Goal: Information Seeking & Learning: Learn about a topic

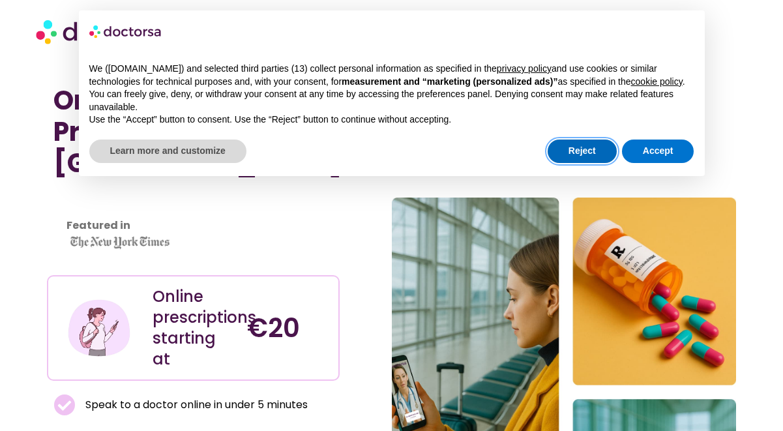
click at [586, 161] on button "Reject" at bounding box center [581, 150] width 69 height 23
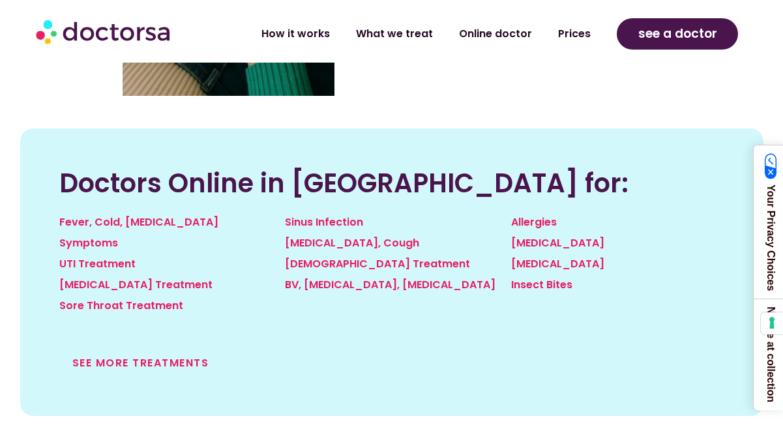
scroll to position [1485, 0]
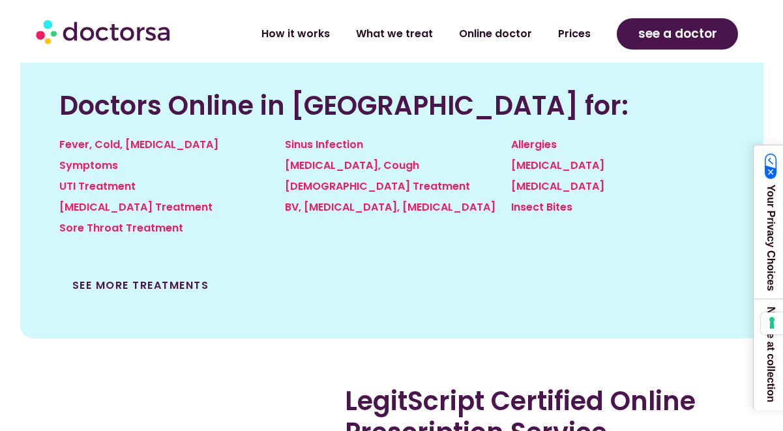
click at [142, 278] on link "See more treatments" at bounding box center [140, 285] width 137 height 15
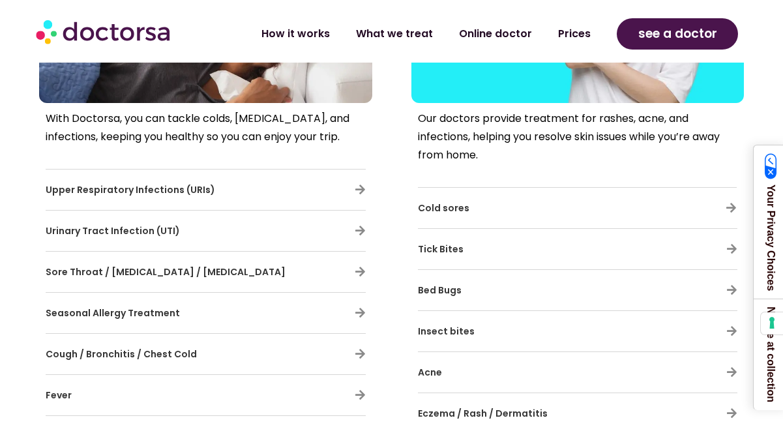
scroll to position [708, 0]
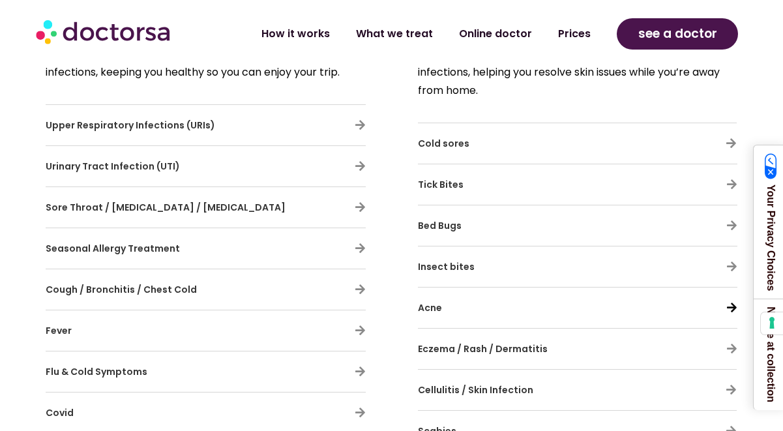
click at [732, 306] on icon at bounding box center [731, 307] width 11 height 11
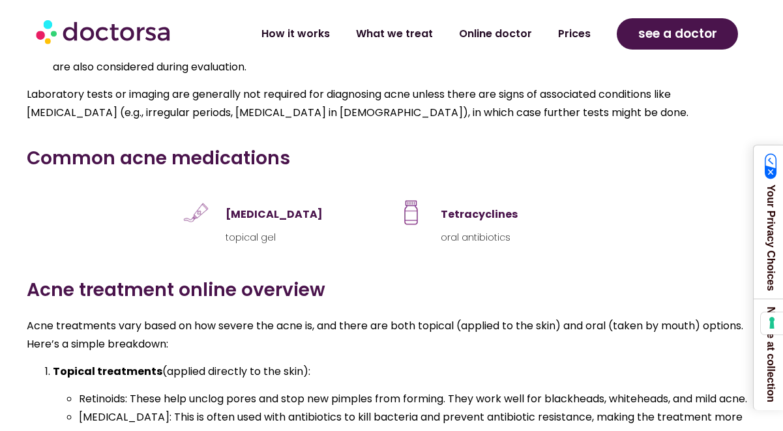
scroll to position [3201, 0]
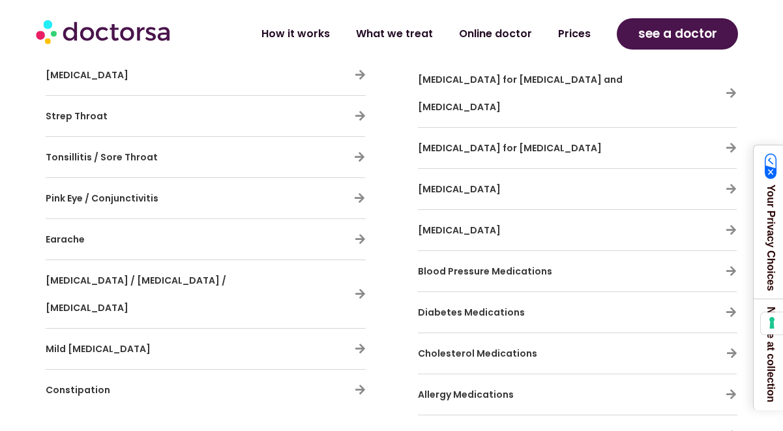
scroll to position [3765, 0]
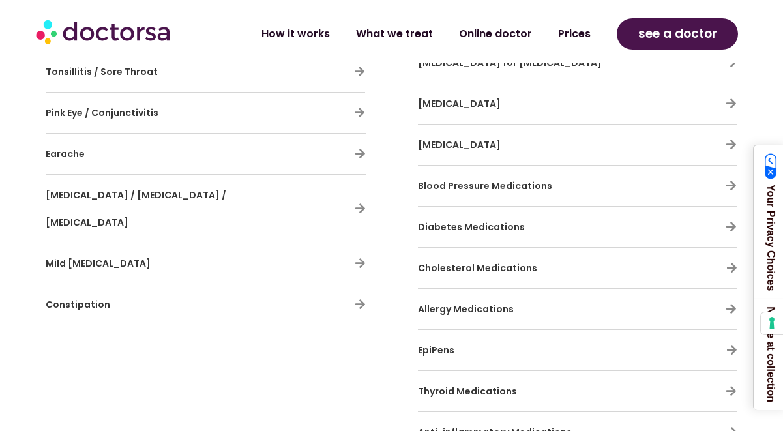
click at [729, 254] on div "Cholesterol Medications" at bounding box center [578, 267] width 320 height 27
click at [728, 262] on icon at bounding box center [731, 267] width 11 height 11
click at [732, 262] on icon at bounding box center [731, 267] width 11 height 11
click at [501, 261] on span "Cholesterol Medications" at bounding box center [477, 267] width 119 height 13
click at [729, 262] on icon at bounding box center [731, 267] width 11 height 11
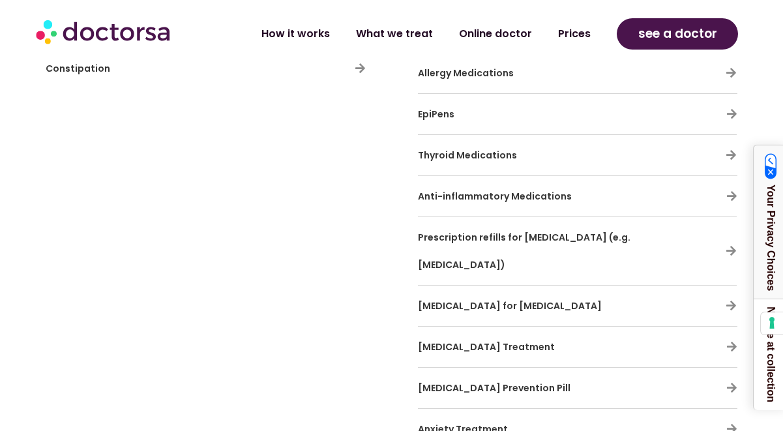
scroll to position [4173, 0]
